Goal: Find specific page/section: Find specific page/section

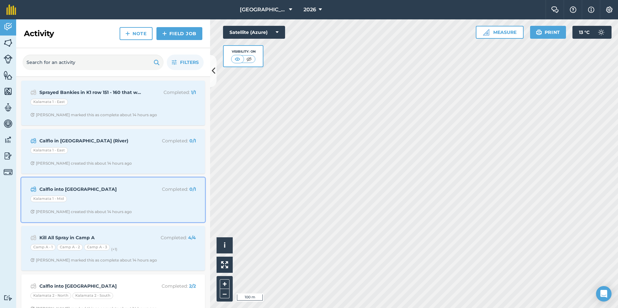
click at [131, 182] on div "Calflo into K1 Middle Completed : 0 / 1 Kalamata 1 - Mid Jake B created this ab…" at bounding box center [113, 200] width 176 height 37
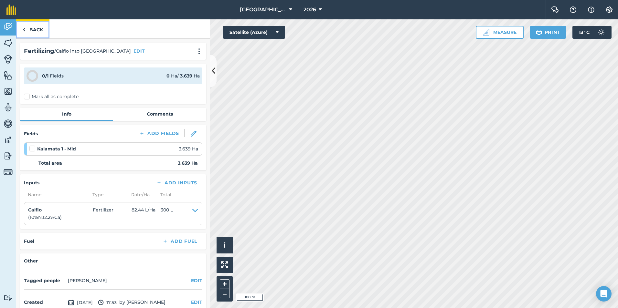
click at [30, 29] on link "Back" at bounding box center [32, 28] width 33 height 19
